Goal: Complete application form: Complete application form

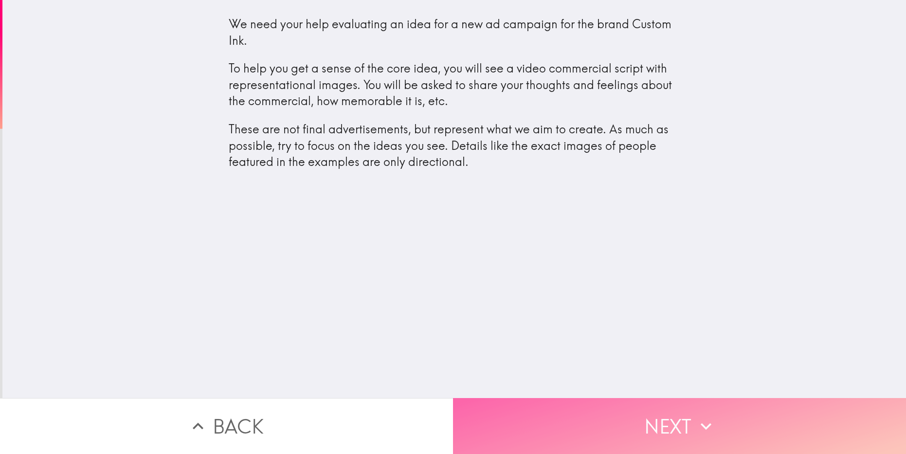
click at [640, 412] on button "Next" at bounding box center [679, 426] width 453 height 56
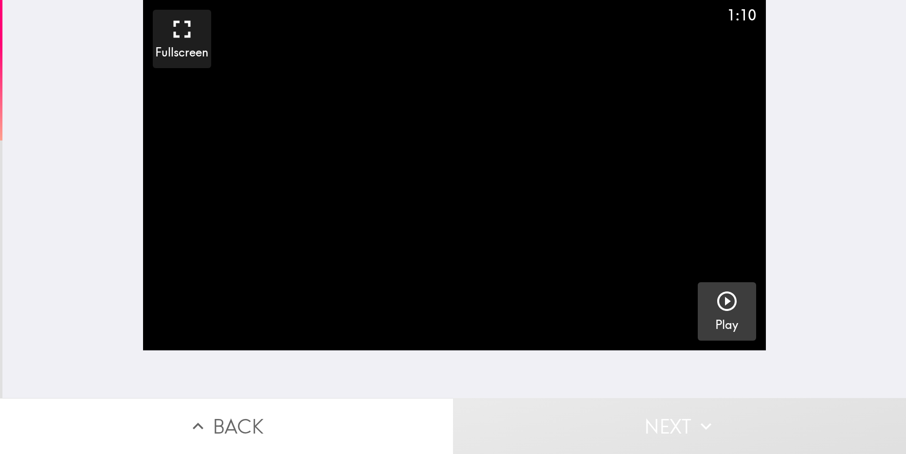
click at [720, 305] on icon "button" at bounding box center [726, 301] width 23 height 23
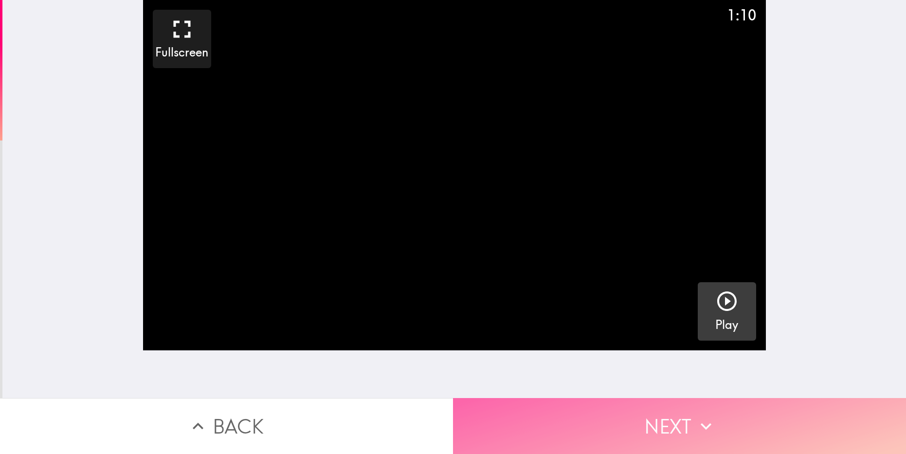
click at [709, 416] on icon "button" at bounding box center [705, 426] width 21 height 21
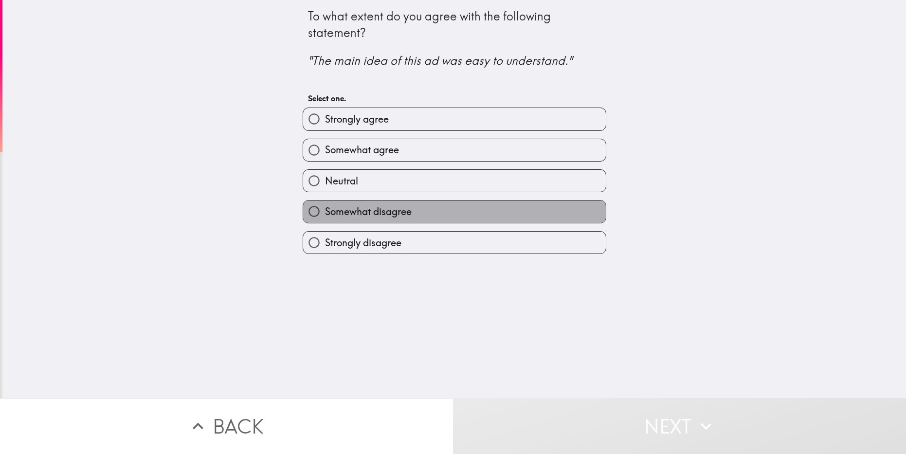
click at [367, 218] on label "Somewhat disagree" at bounding box center [454, 211] width 303 height 22
click at [325, 218] on input "Somewhat disagree" at bounding box center [314, 211] width 22 height 22
radio input "true"
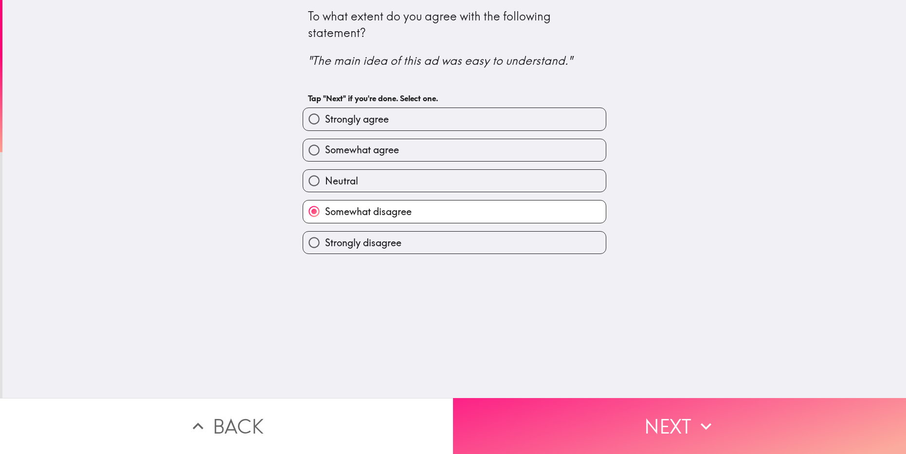
click at [706, 422] on icon "button" at bounding box center [705, 426] width 21 height 21
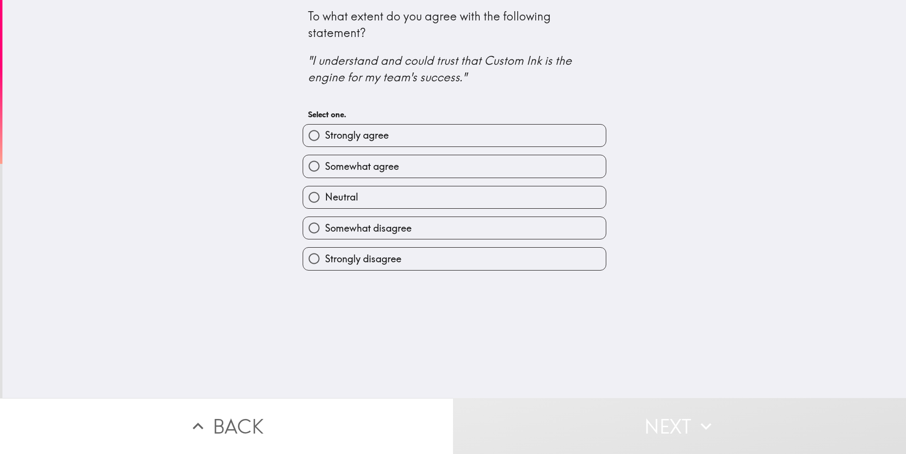
click at [420, 231] on label "Somewhat disagree" at bounding box center [454, 228] width 303 height 22
click at [325, 231] on input "Somewhat disagree" at bounding box center [314, 228] width 22 height 22
radio input "true"
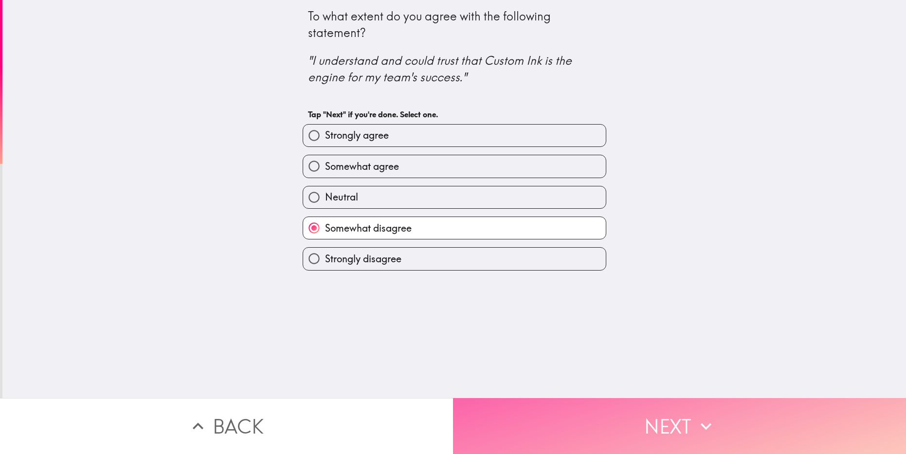
click at [605, 419] on button "Next" at bounding box center [679, 426] width 453 height 56
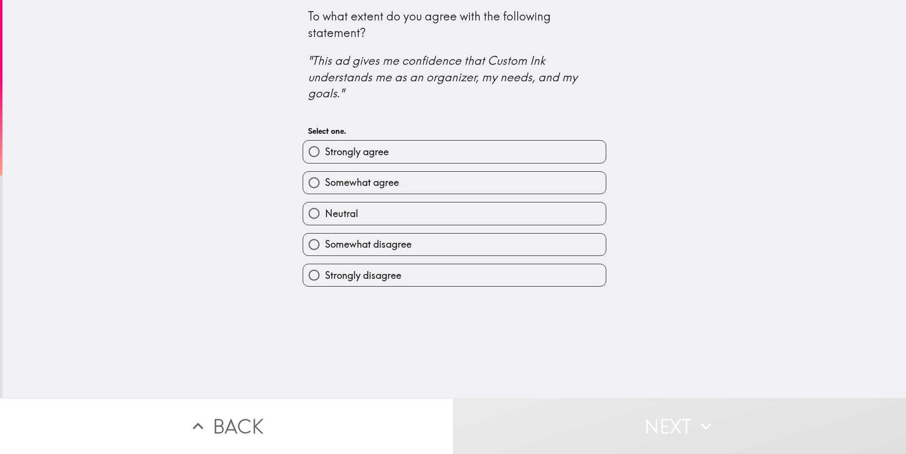
click at [425, 182] on label "Somewhat agree" at bounding box center [454, 183] width 303 height 22
click at [325, 182] on input "Somewhat agree" at bounding box center [314, 183] width 22 height 22
radio input "true"
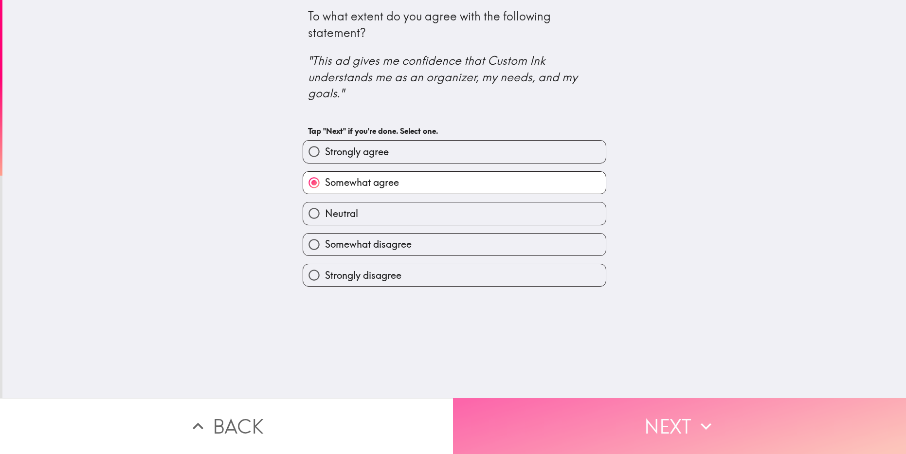
click at [658, 419] on button "Next" at bounding box center [679, 426] width 453 height 56
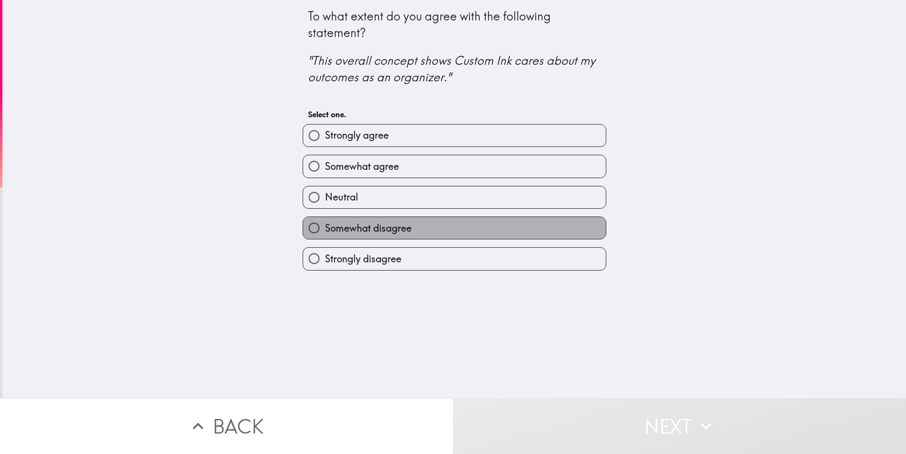
click at [410, 225] on label "Somewhat disagree" at bounding box center [454, 228] width 303 height 22
click at [325, 225] on input "Somewhat disagree" at bounding box center [314, 228] width 22 height 22
radio input "true"
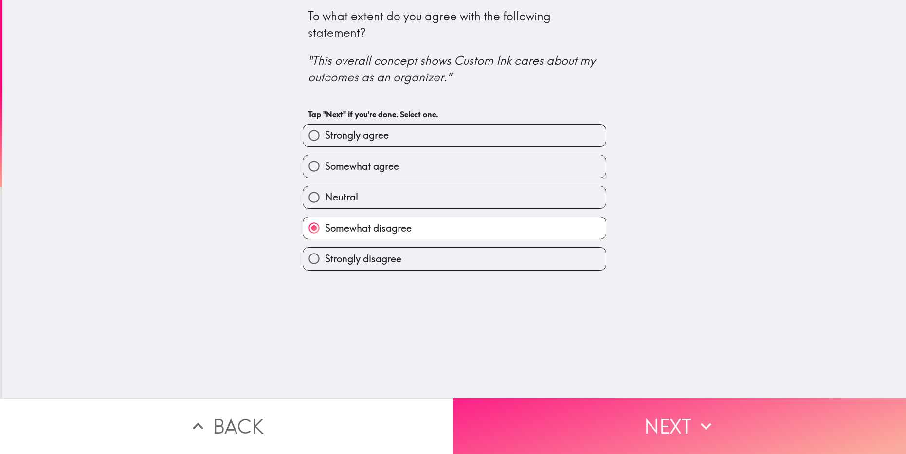
click at [671, 422] on button "Next" at bounding box center [679, 426] width 453 height 56
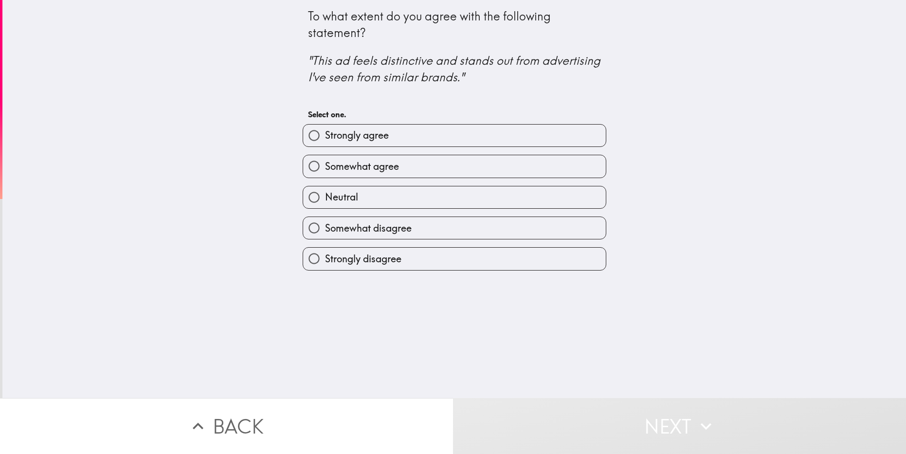
click at [450, 197] on label "Neutral" at bounding box center [454, 197] width 303 height 22
click at [325, 197] on input "Neutral" at bounding box center [314, 197] width 22 height 22
radio input "true"
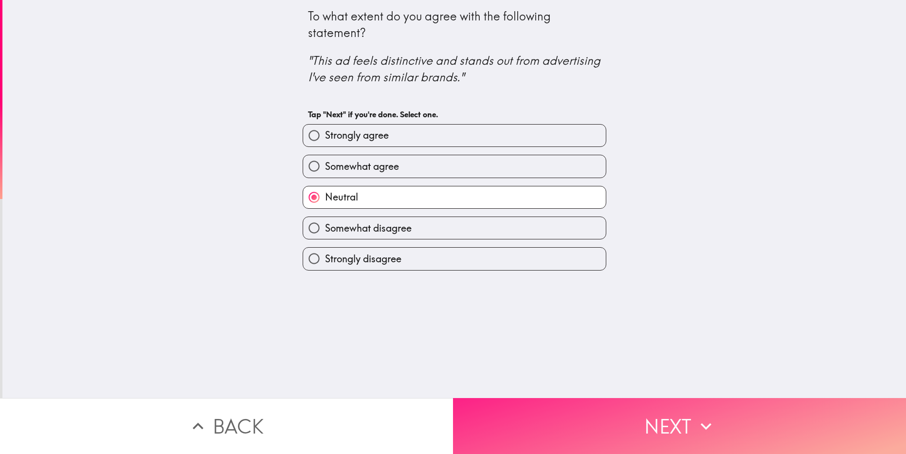
click at [641, 421] on button "Next" at bounding box center [679, 426] width 453 height 56
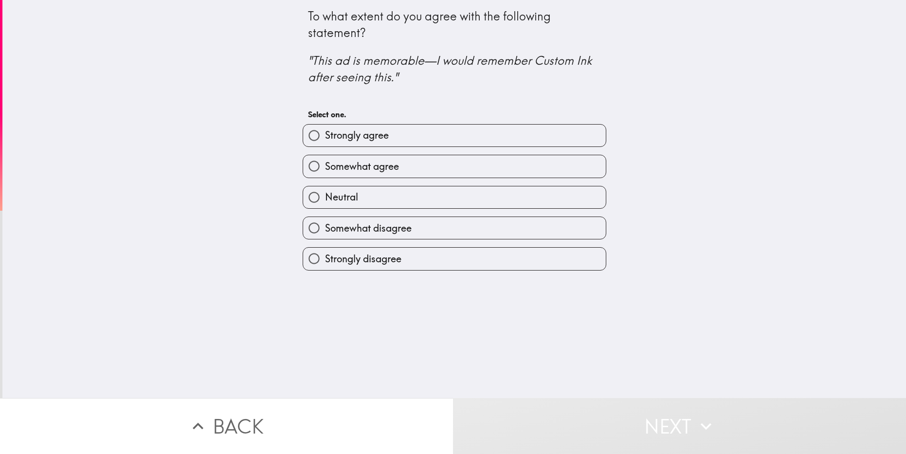
click at [402, 171] on label "Somewhat agree" at bounding box center [454, 166] width 303 height 22
click at [325, 171] on input "Somewhat agree" at bounding box center [314, 166] width 22 height 22
radio input "true"
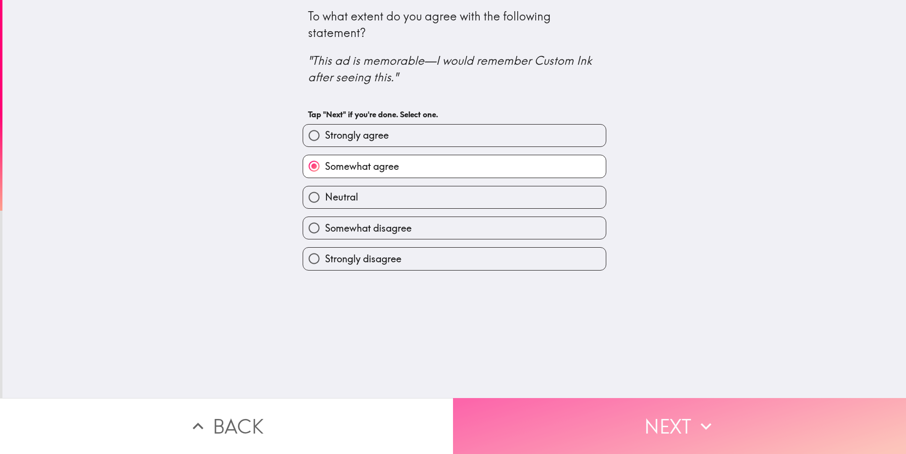
click at [662, 422] on button "Next" at bounding box center [679, 426] width 453 height 56
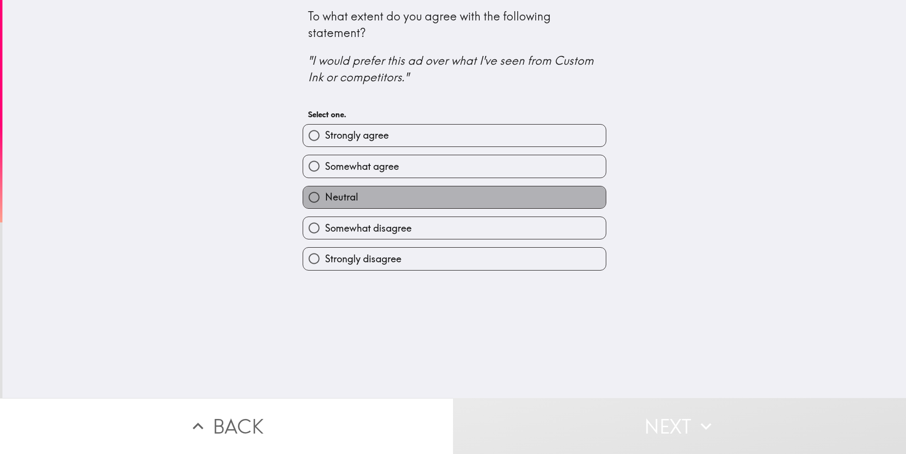
click at [380, 197] on label "Neutral" at bounding box center [454, 197] width 303 height 22
click at [325, 197] on input "Neutral" at bounding box center [314, 197] width 22 height 22
radio input "true"
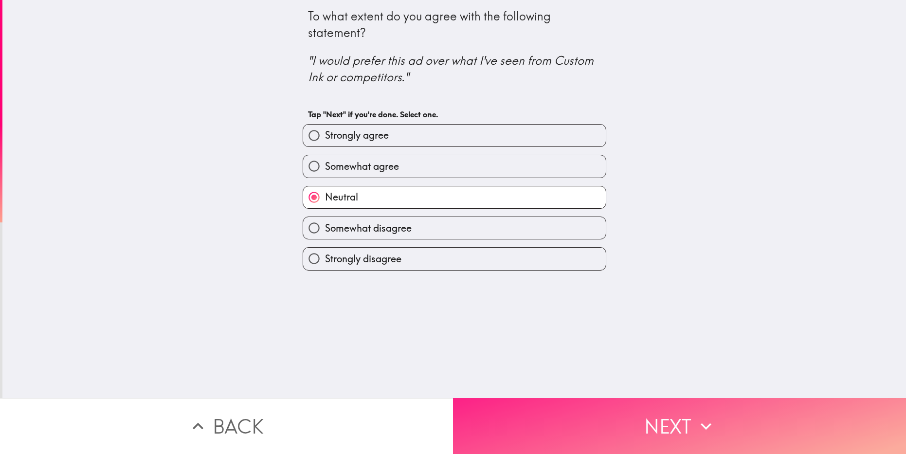
click at [695, 420] on icon "button" at bounding box center [705, 426] width 21 height 21
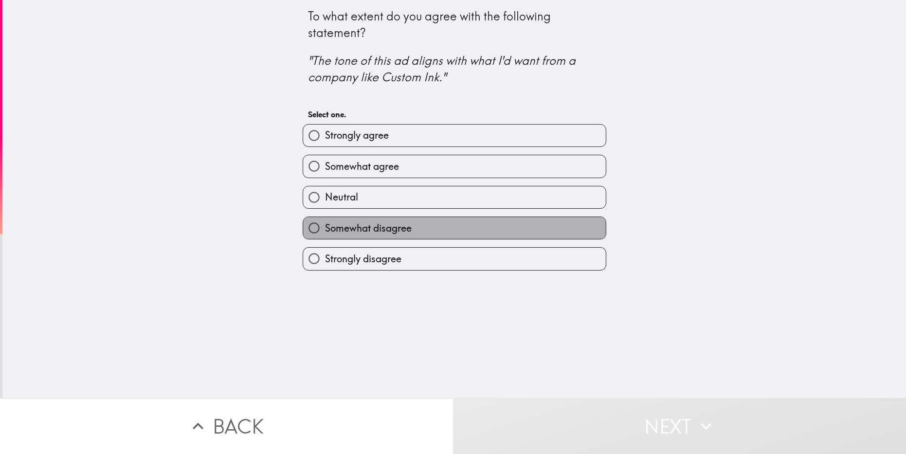
click at [429, 231] on label "Somewhat disagree" at bounding box center [454, 228] width 303 height 22
click at [325, 231] on input "Somewhat disagree" at bounding box center [314, 228] width 22 height 22
radio input "true"
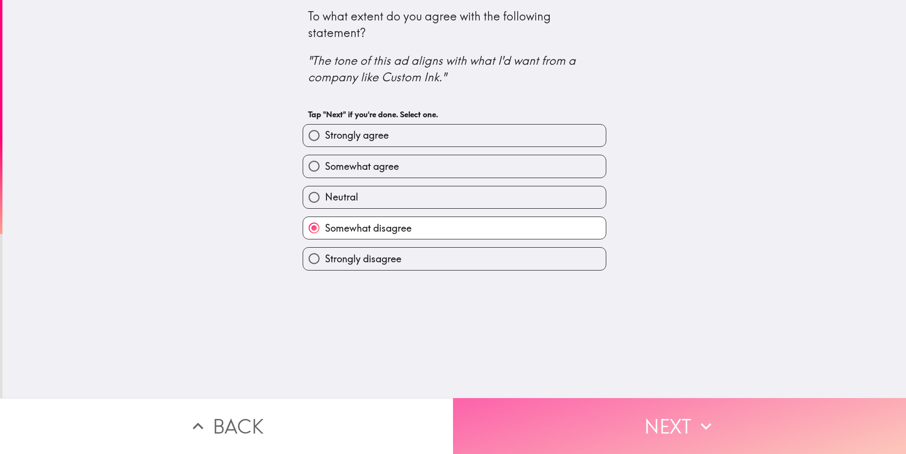
click at [643, 419] on button "Next" at bounding box center [679, 426] width 453 height 56
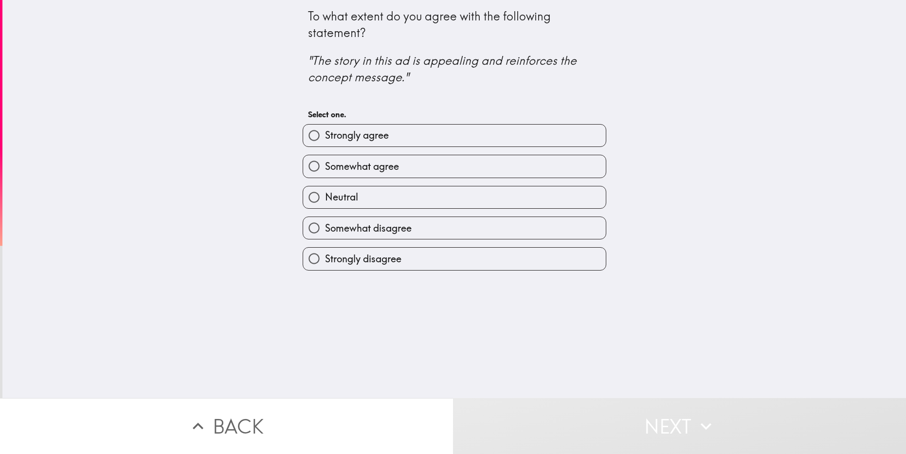
click at [421, 170] on label "Somewhat agree" at bounding box center [454, 166] width 303 height 22
click at [325, 170] on input "Somewhat agree" at bounding box center [314, 166] width 22 height 22
radio input "true"
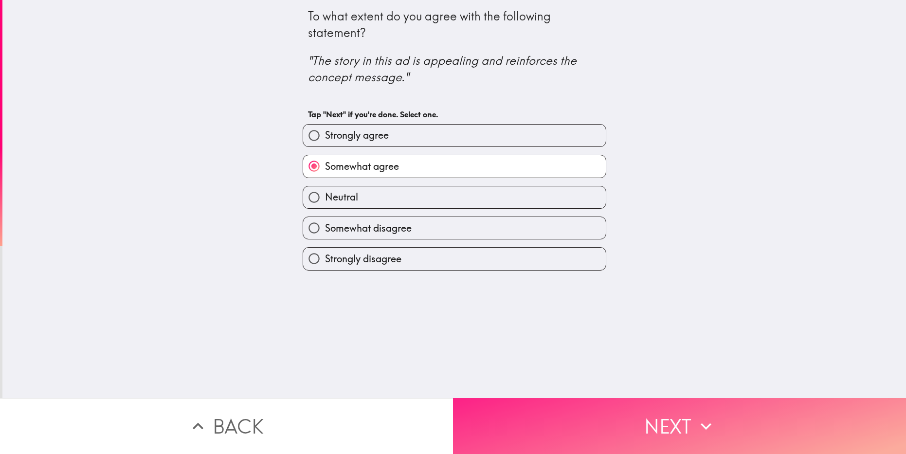
click at [645, 422] on button "Next" at bounding box center [679, 426] width 453 height 56
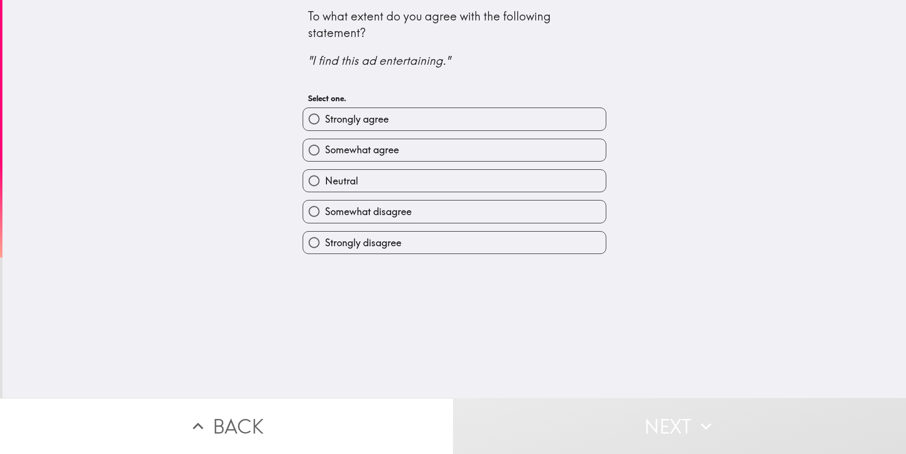
click at [379, 211] on span "Somewhat disagree" at bounding box center [368, 212] width 87 height 14
click at [325, 211] on input "Somewhat disagree" at bounding box center [314, 211] width 22 height 22
radio input "true"
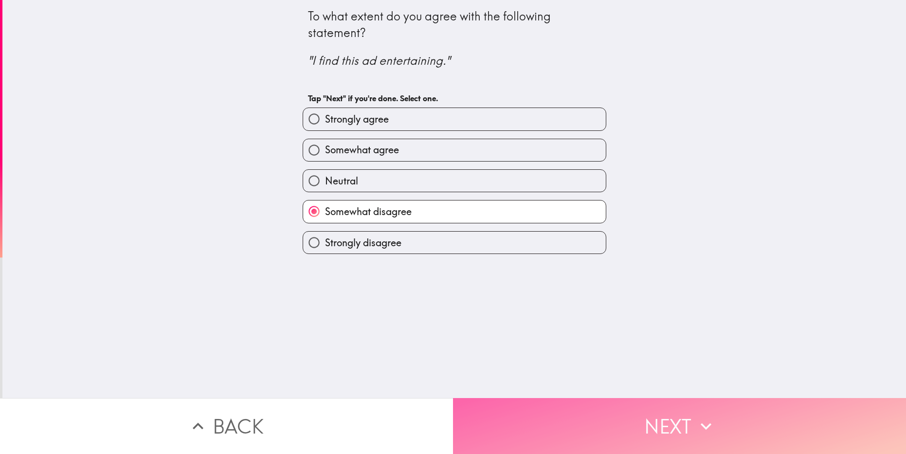
click at [692, 422] on button "Next" at bounding box center [679, 426] width 453 height 56
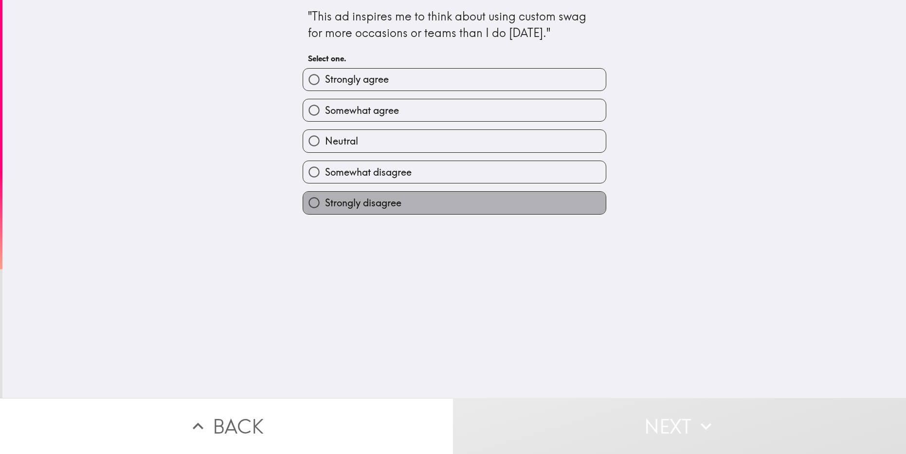
click at [448, 200] on label "Strongly disagree" at bounding box center [454, 203] width 303 height 22
click at [325, 200] on input "Strongly disagree" at bounding box center [314, 203] width 22 height 22
radio input "true"
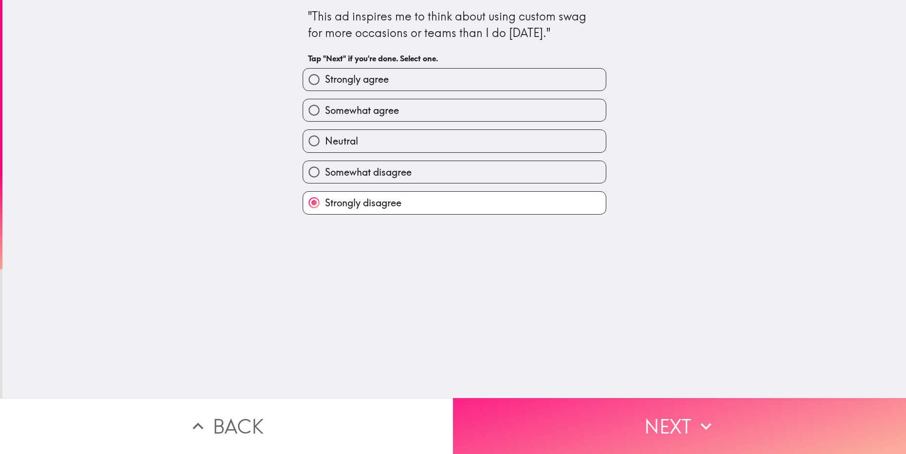
click at [672, 422] on button "Next" at bounding box center [679, 426] width 453 height 56
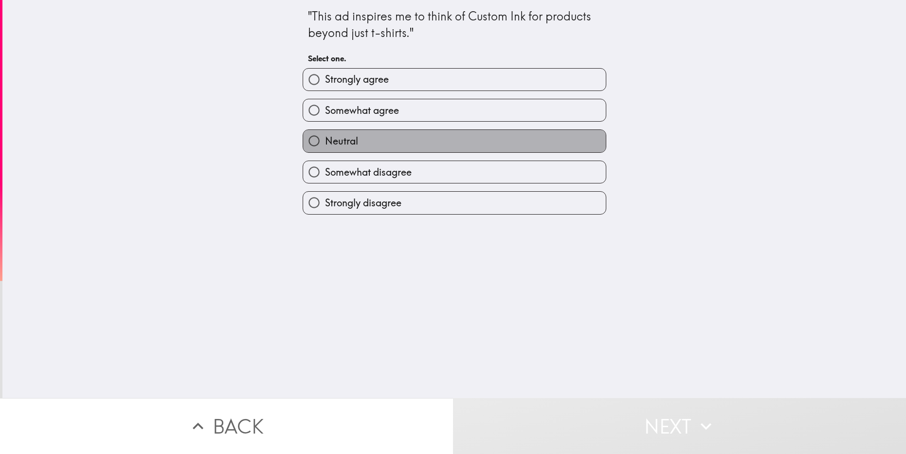
click at [414, 147] on label "Neutral" at bounding box center [454, 141] width 303 height 22
click at [325, 147] on input "Neutral" at bounding box center [314, 141] width 22 height 22
radio input "true"
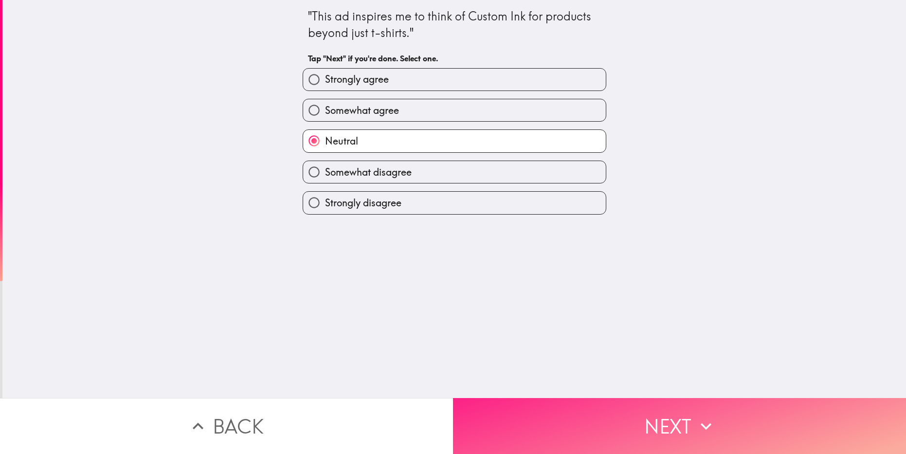
click at [601, 408] on button "Next" at bounding box center [679, 426] width 453 height 56
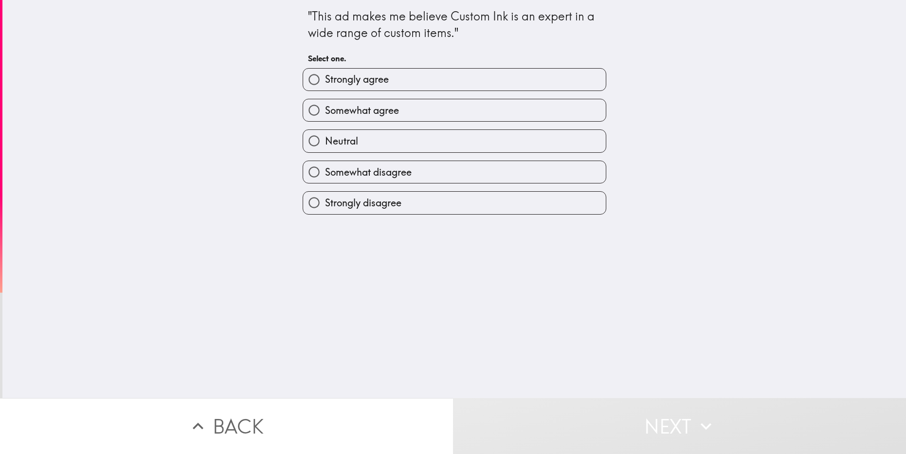
click at [388, 166] on span "Somewhat disagree" at bounding box center [368, 172] width 87 height 14
click at [325, 166] on input "Somewhat disagree" at bounding box center [314, 172] width 22 height 22
radio input "true"
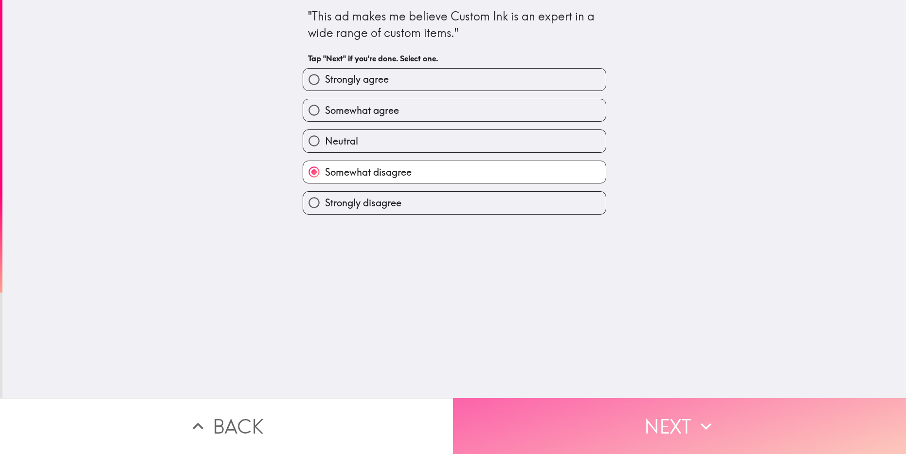
click at [622, 411] on button "Next" at bounding box center [679, 426] width 453 height 56
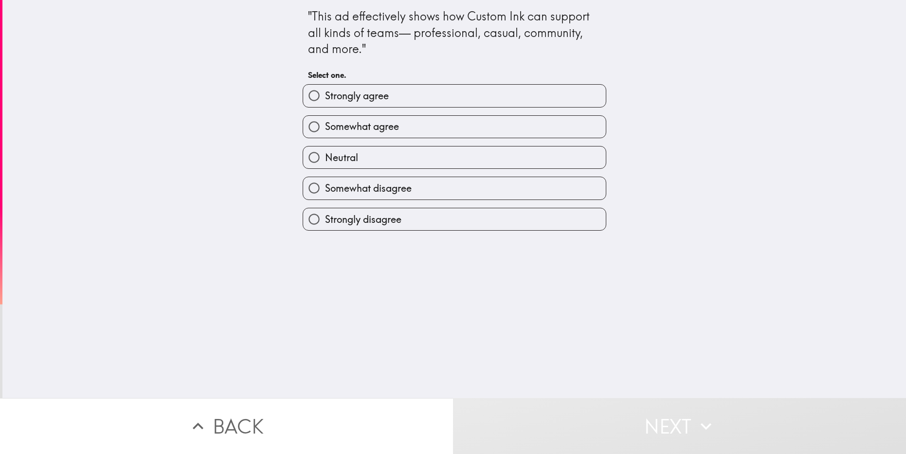
click at [389, 187] on span "Somewhat disagree" at bounding box center [368, 188] width 87 height 14
click at [325, 187] on input "Somewhat disagree" at bounding box center [314, 188] width 22 height 22
radio input "true"
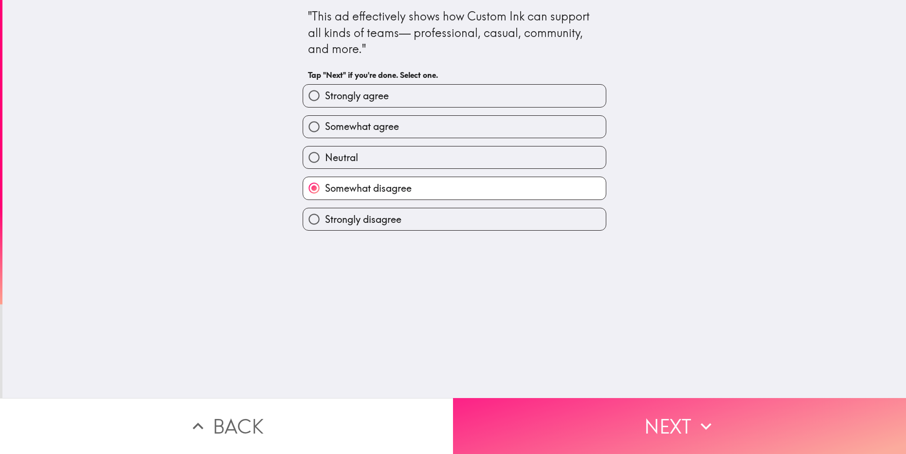
click at [660, 421] on button "Next" at bounding box center [679, 426] width 453 height 56
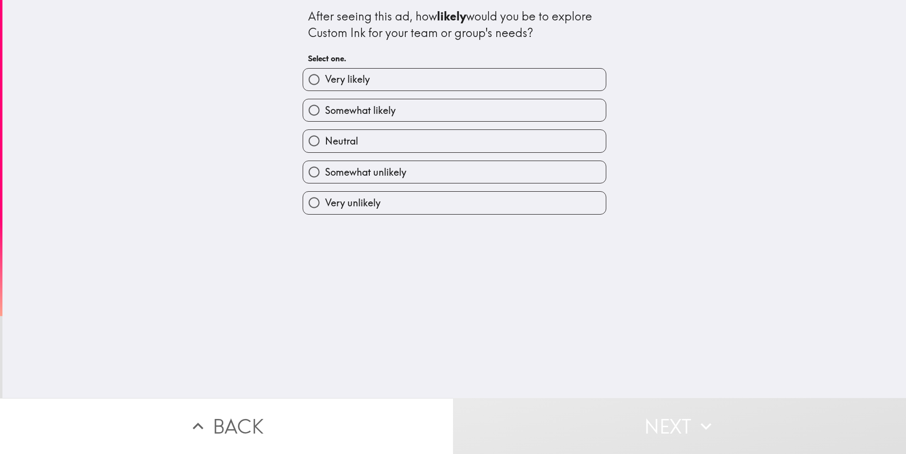
click at [463, 142] on label "Neutral" at bounding box center [454, 141] width 303 height 22
click at [325, 142] on input "Neutral" at bounding box center [314, 141] width 22 height 22
radio input "true"
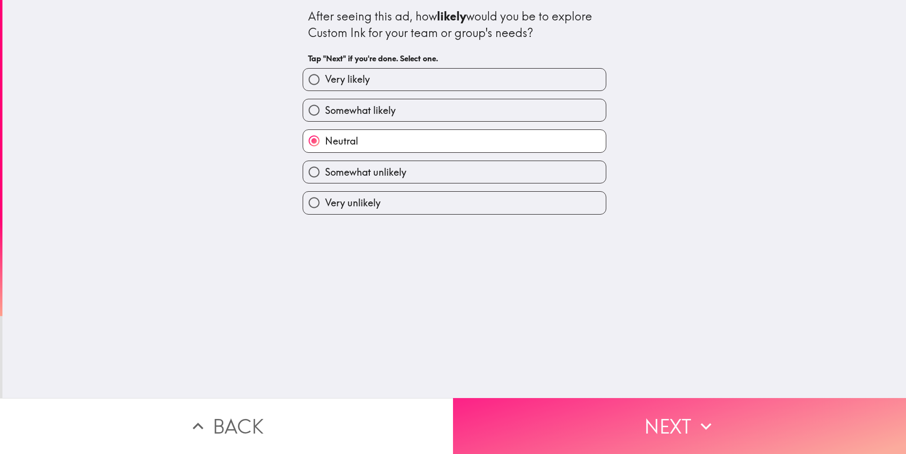
click at [647, 409] on button "Next" at bounding box center [679, 426] width 453 height 56
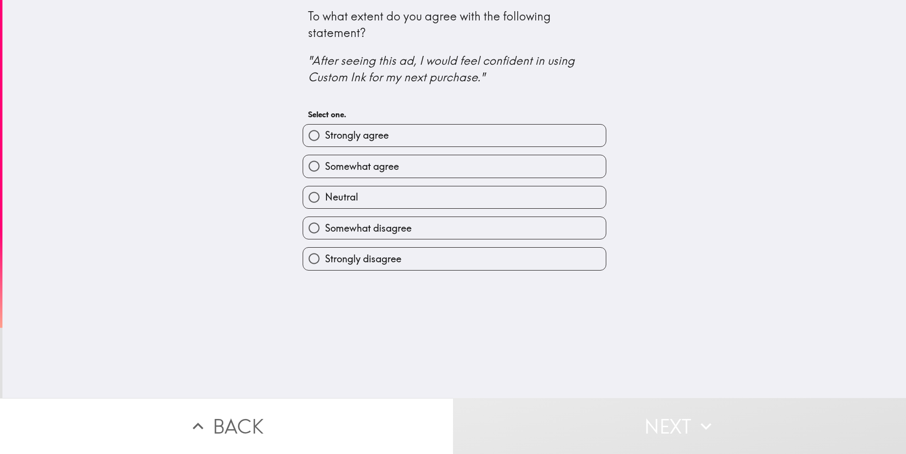
click at [458, 232] on label "Somewhat disagree" at bounding box center [454, 228] width 303 height 22
click at [325, 232] on input "Somewhat disagree" at bounding box center [314, 228] width 22 height 22
radio input "true"
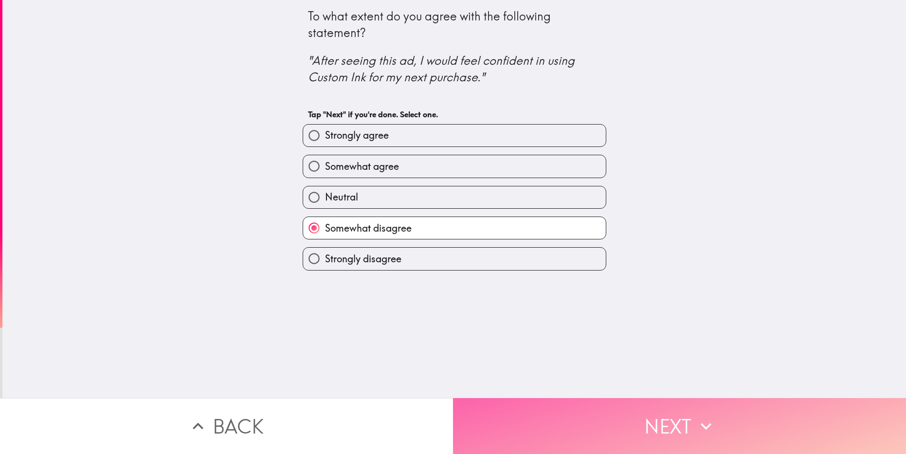
click at [645, 414] on button "Next" at bounding box center [679, 426] width 453 height 56
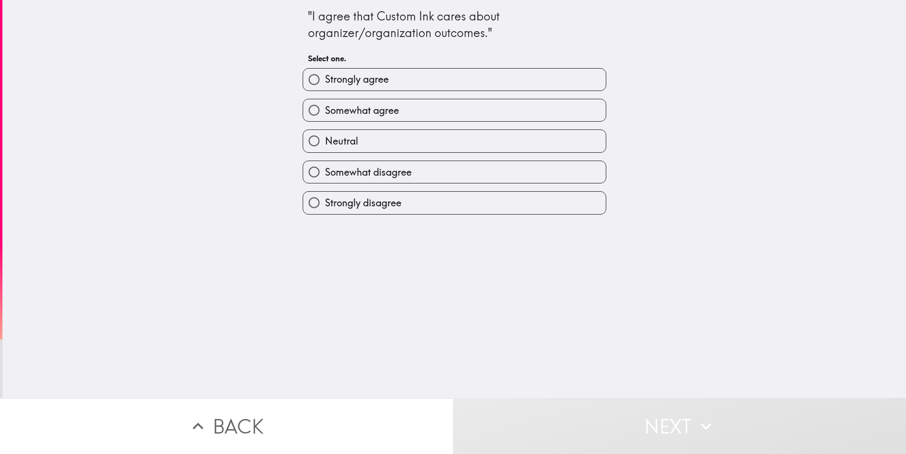
click at [422, 169] on label "Somewhat disagree" at bounding box center [454, 172] width 303 height 22
click at [325, 169] on input "Somewhat disagree" at bounding box center [314, 172] width 22 height 22
radio input "true"
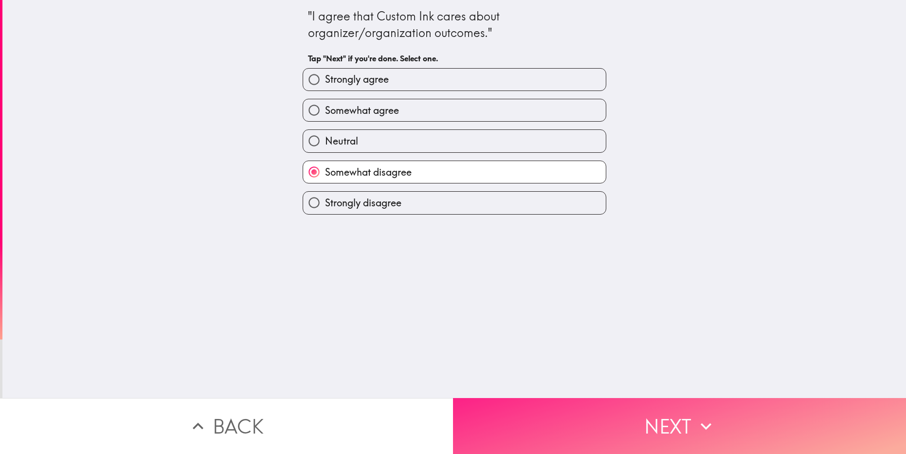
click at [639, 420] on button "Next" at bounding box center [679, 426] width 453 height 56
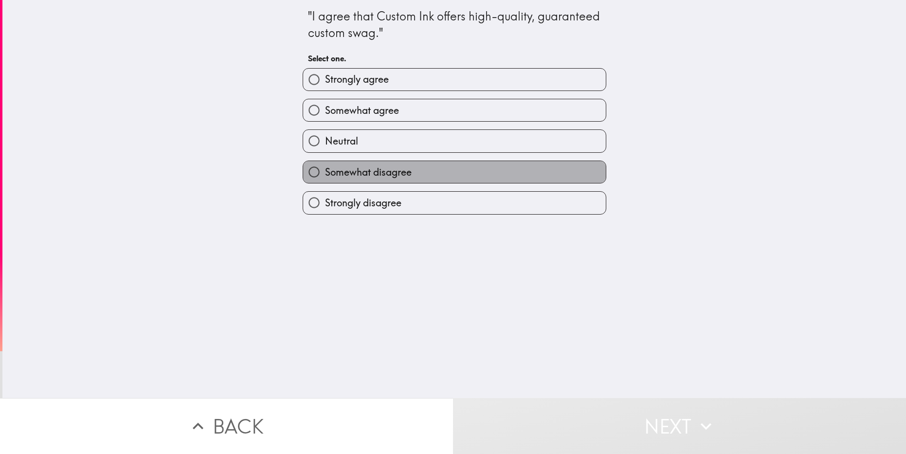
click at [470, 168] on label "Somewhat disagree" at bounding box center [454, 172] width 303 height 22
click at [325, 168] on input "Somewhat disagree" at bounding box center [314, 172] width 22 height 22
radio input "true"
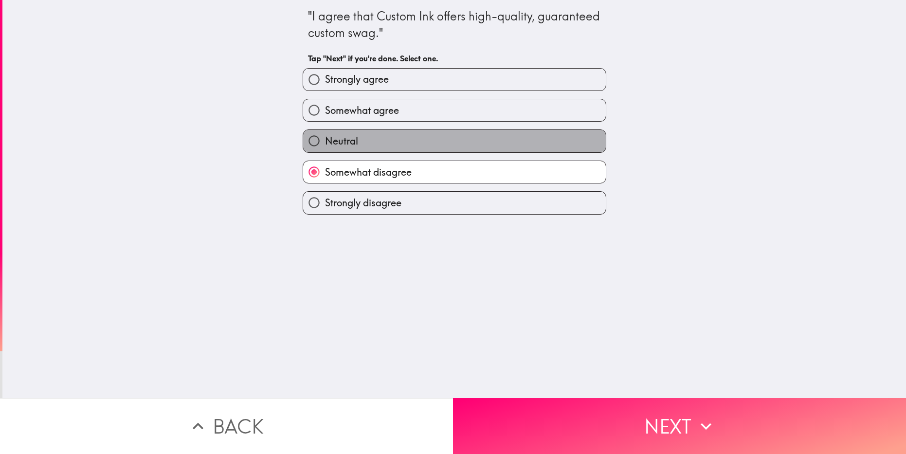
click at [458, 148] on label "Neutral" at bounding box center [454, 141] width 303 height 22
click at [325, 148] on input "Neutral" at bounding box center [314, 141] width 22 height 22
radio input "true"
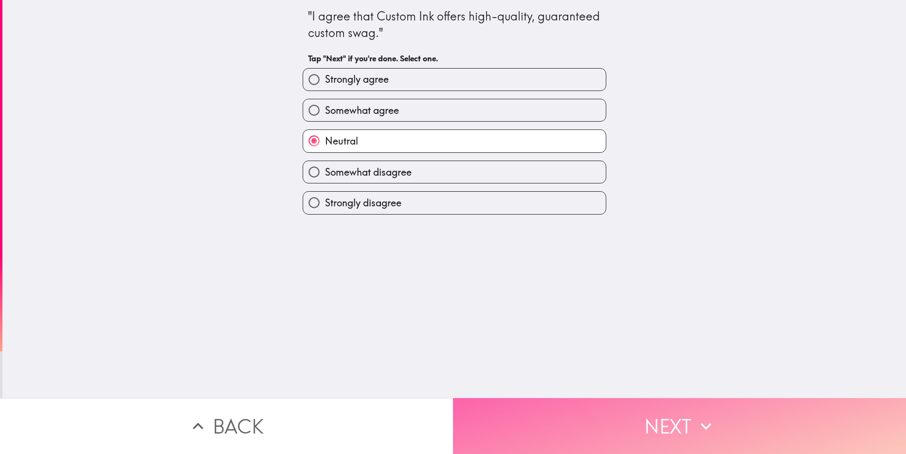
click at [641, 422] on button "Next" at bounding box center [679, 426] width 453 height 56
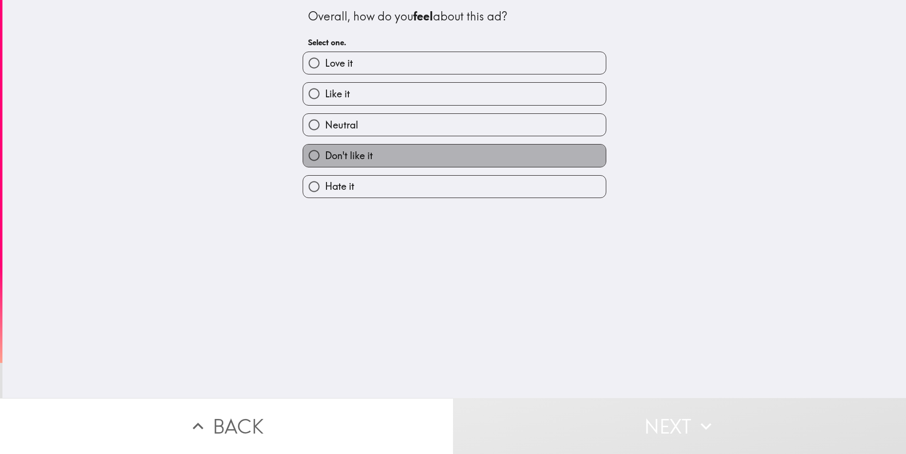
click at [409, 152] on label "Don't like it" at bounding box center [454, 156] width 303 height 22
click at [325, 152] on input "Don't like it" at bounding box center [314, 156] width 22 height 22
radio input "true"
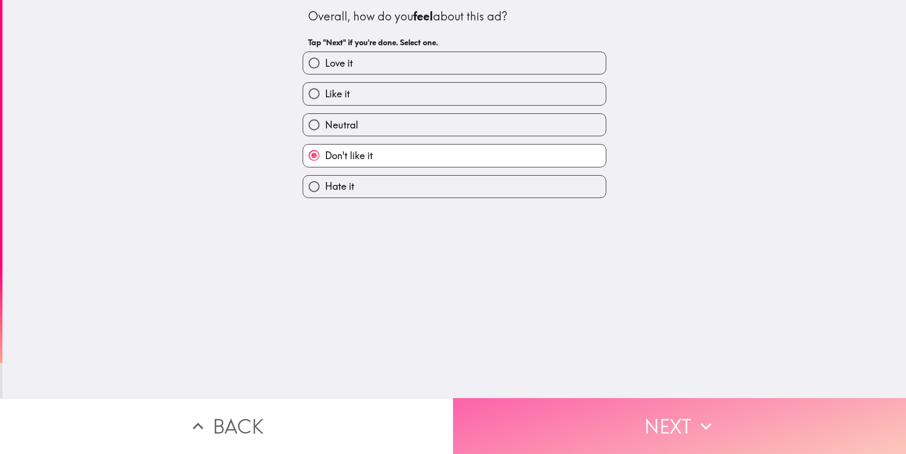
click at [674, 421] on button "Next" at bounding box center [679, 426] width 453 height 56
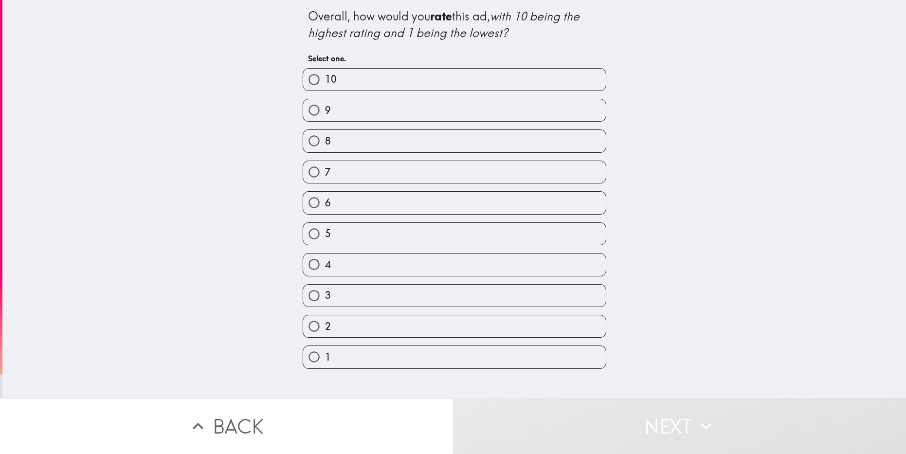
click at [394, 296] on label "3" at bounding box center [454, 296] width 303 height 22
click at [325, 296] on input "3" at bounding box center [314, 296] width 22 height 22
radio input "true"
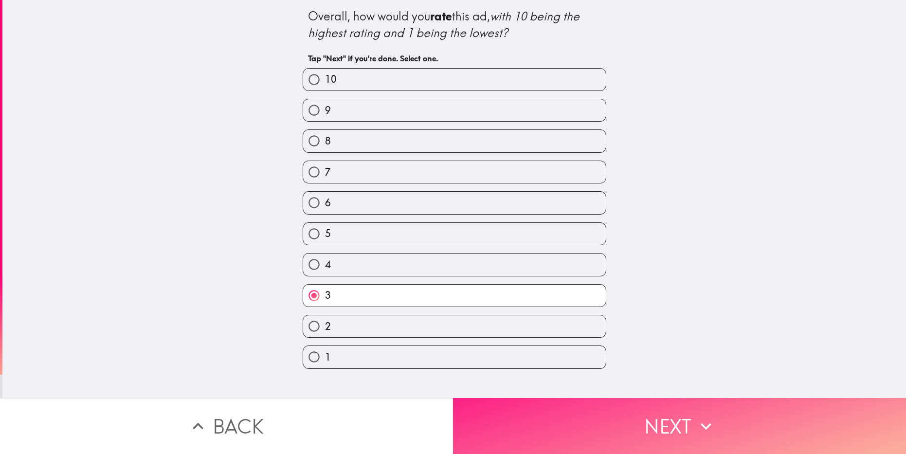
click at [638, 422] on button "Next" at bounding box center [679, 426] width 453 height 56
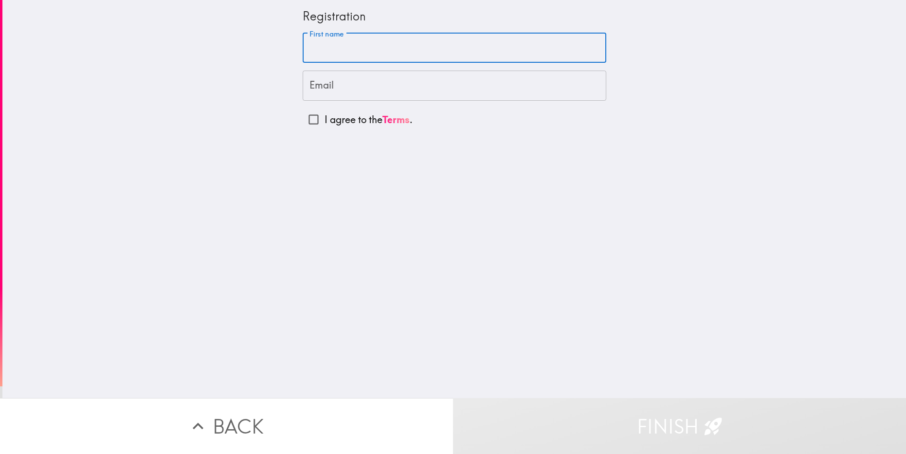
click at [352, 51] on input "First name" at bounding box center [455, 48] width 304 height 30
type input "[PERSON_NAME]"
type input "[PERSON_NAME][EMAIL_ADDRESS][PERSON_NAME][DOMAIN_NAME]"
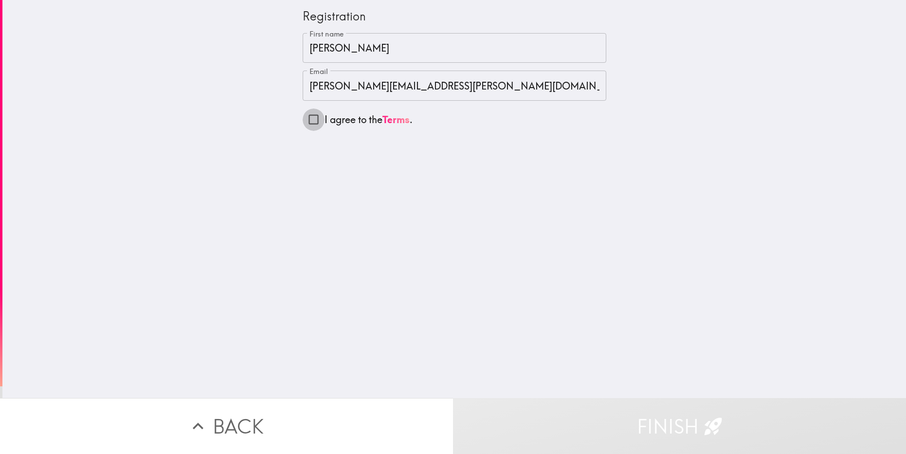
click at [310, 122] on input "I agree to the Terms ." at bounding box center [314, 120] width 22 height 22
checkbox input "true"
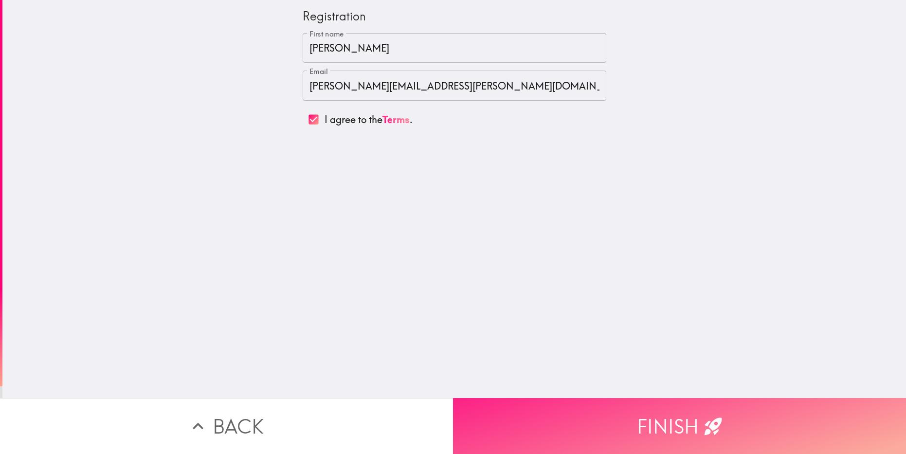
click at [731, 419] on button "Finish" at bounding box center [679, 426] width 453 height 56
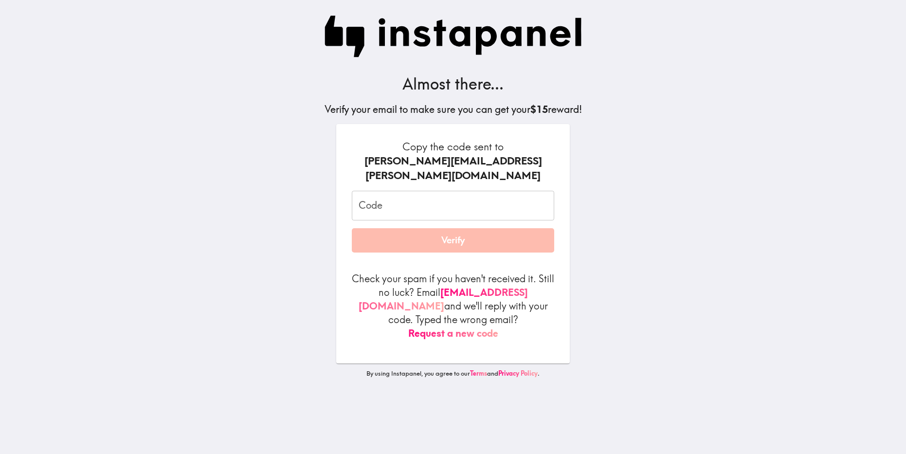
click at [428, 191] on input "Code" at bounding box center [453, 206] width 202 height 30
paste input "h2J_mmf_DLn"
type input "h2J_mmf_DLn"
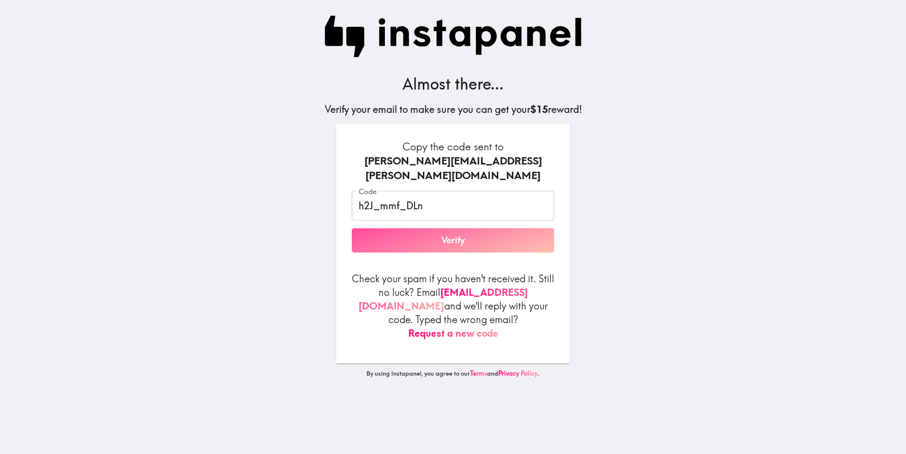
click at [450, 229] on button "Verify" at bounding box center [453, 240] width 202 height 24
